Goal: Find specific page/section: Find specific page/section

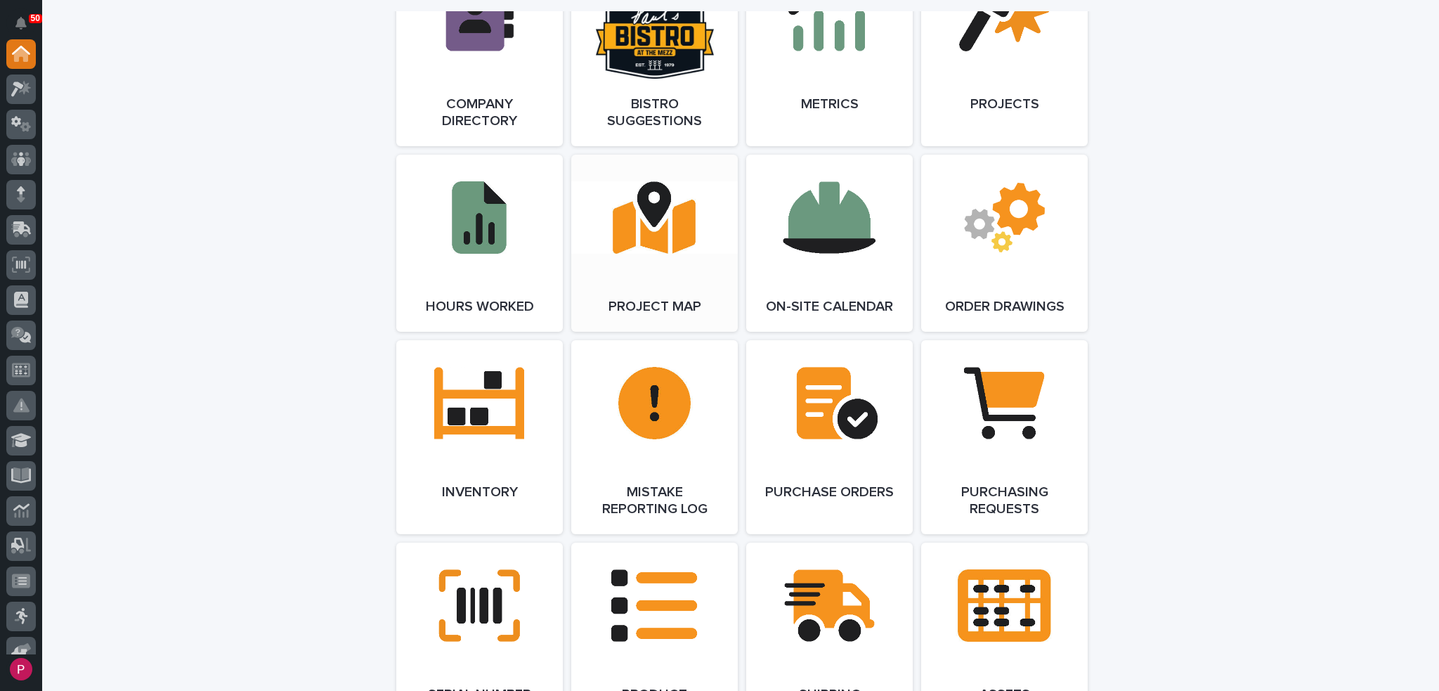
scroll to position [1335, 0]
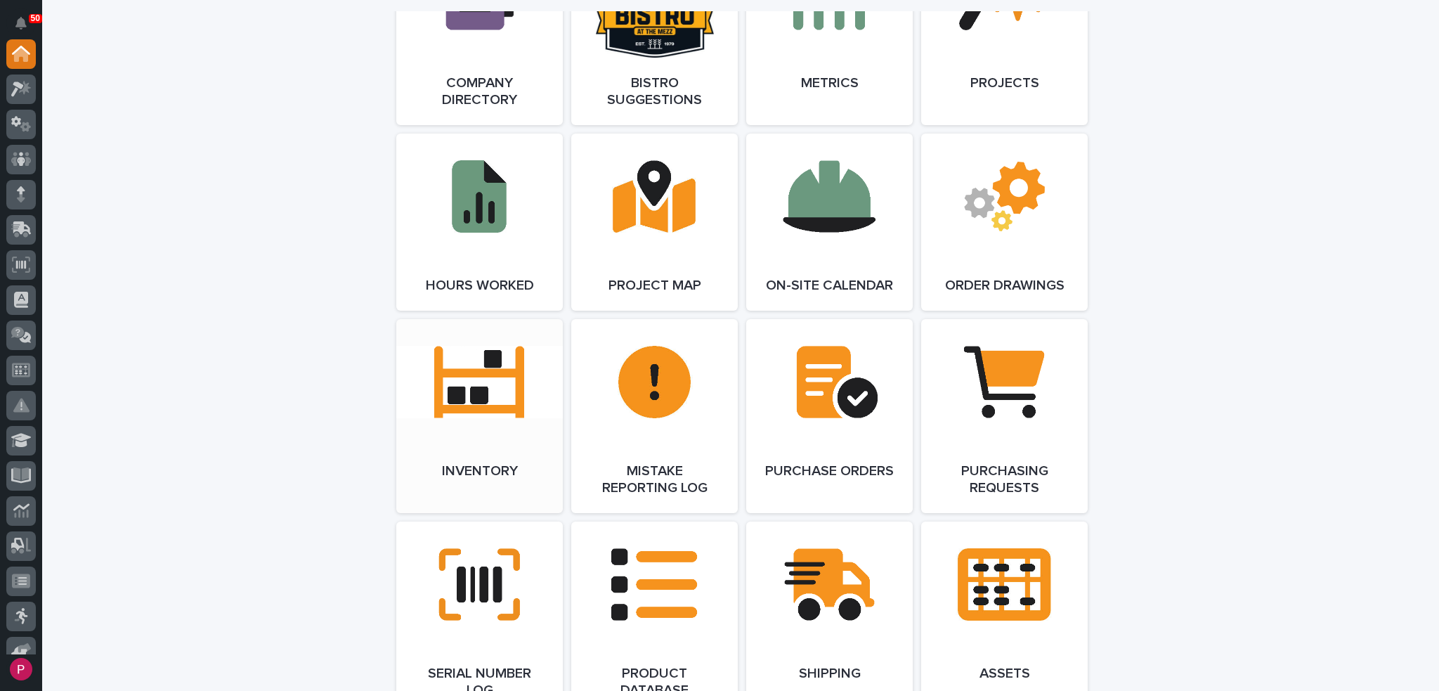
click at [481, 359] on link "Open Link" at bounding box center [479, 416] width 167 height 194
click at [463, 401] on link "Open Link" at bounding box center [479, 416] width 167 height 194
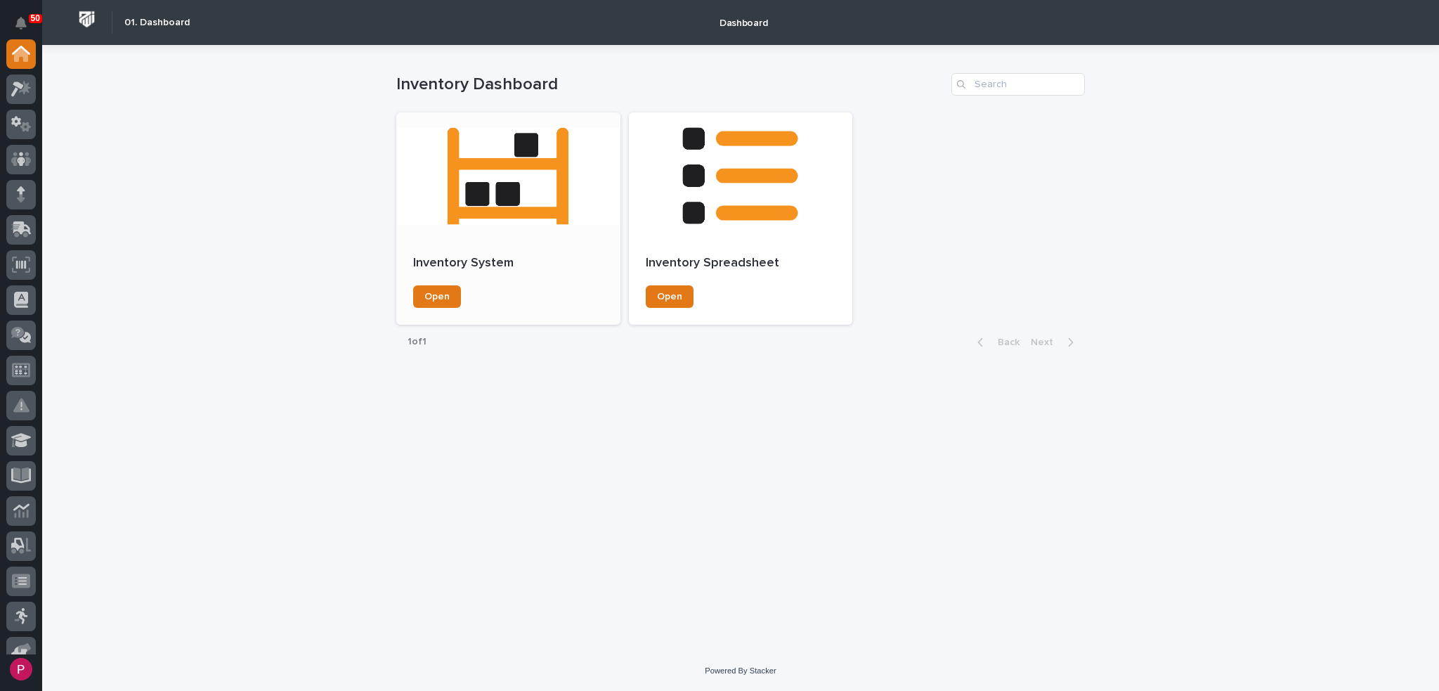
click at [498, 172] on div at bounding box center [508, 175] width 224 height 126
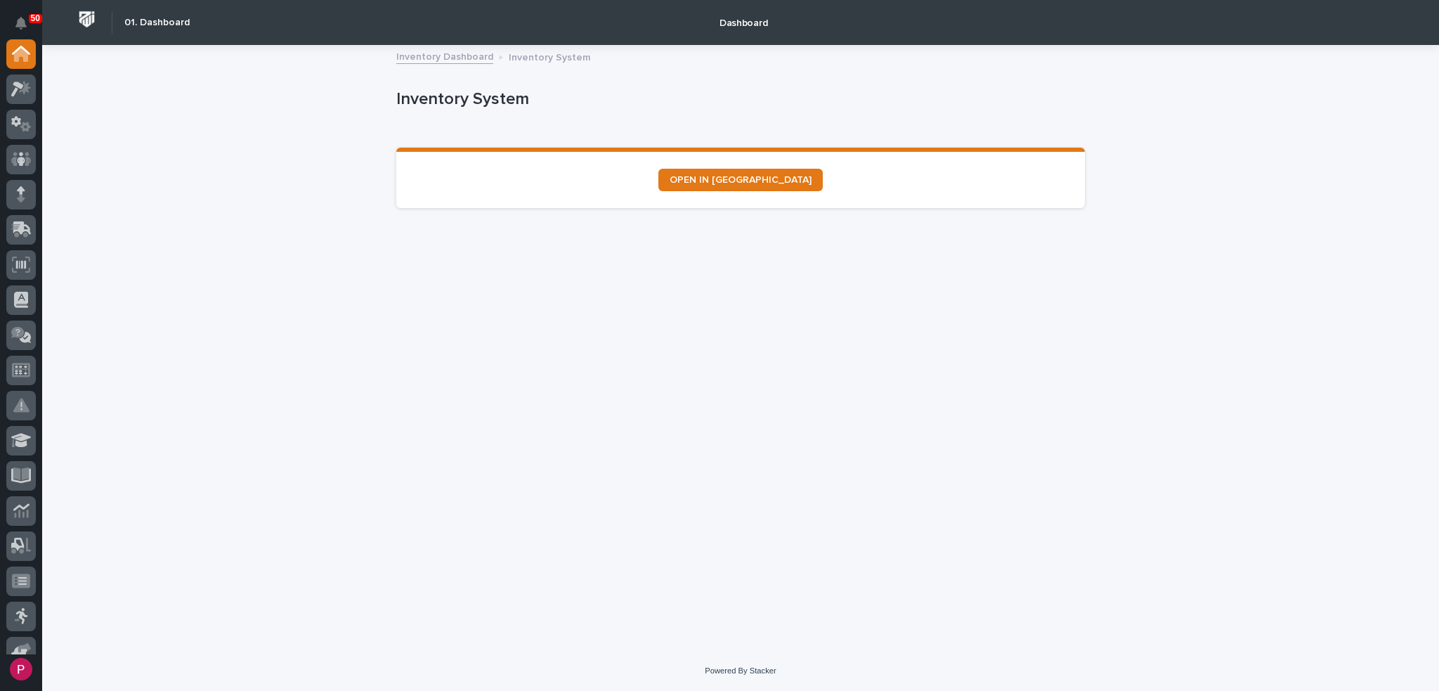
click at [469, 57] on link "Inventory Dashboard" at bounding box center [444, 56] width 97 height 16
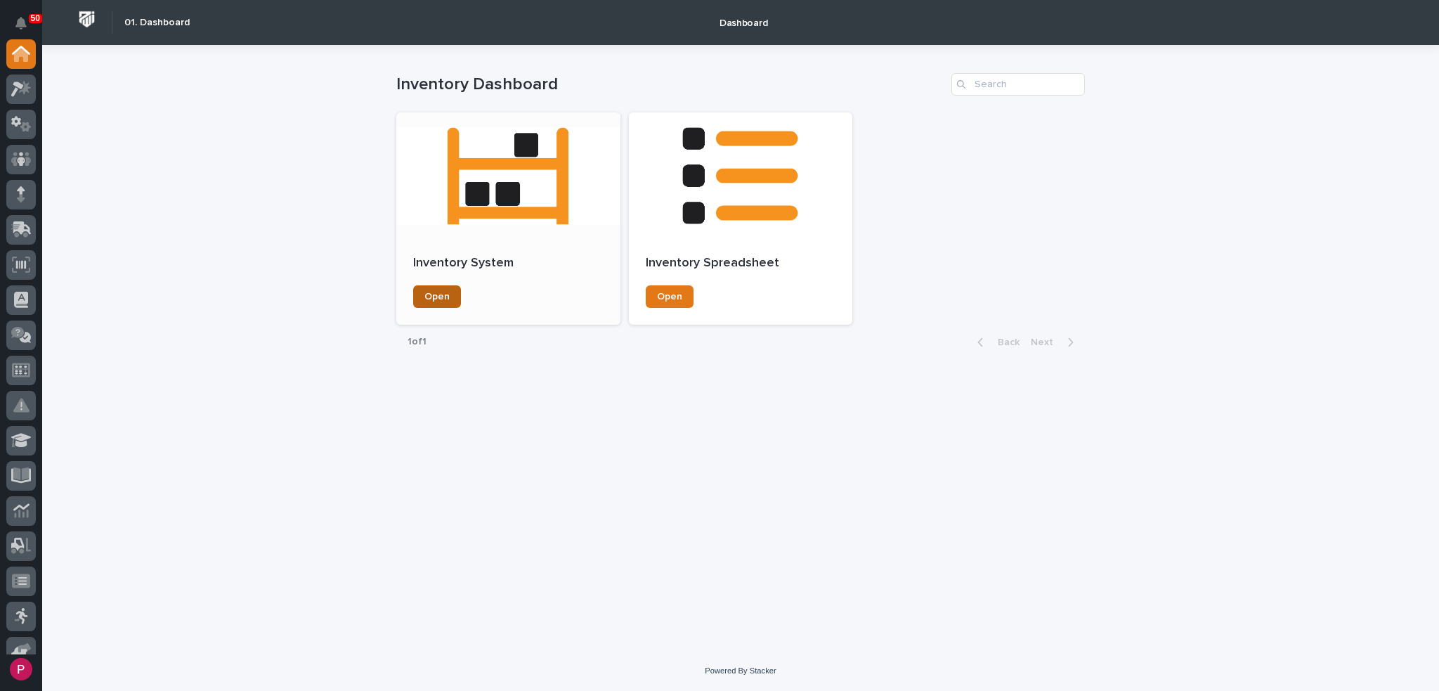
click at [441, 297] on span "Open" at bounding box center [436, 297] width 25 height 10
click at [667, 296] on span "Open" at bounding box center [669, 297] width 25 height 10
